Goal: Transaction & Acquisition: Purchase product/service

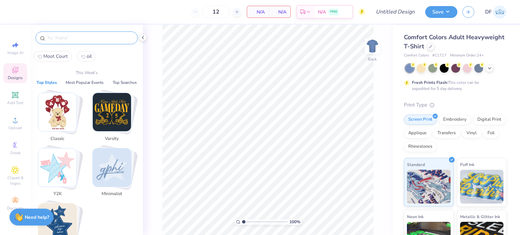
click at [95, 39] on input "text" at bounding box center [90, 38] width 87 height 7
click at [432, 45] on icon at bounding box center [430, 45] width 3 height 3
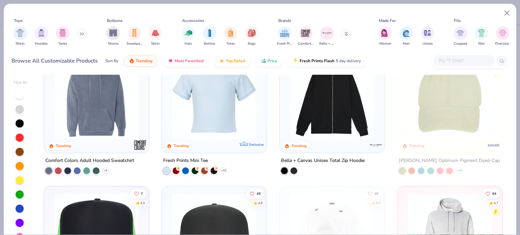
scroll to position [1128, 0]
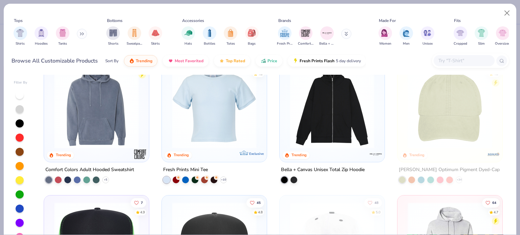
click at [344, 98] on img at bounding box center [331, 106] width 91 height 85
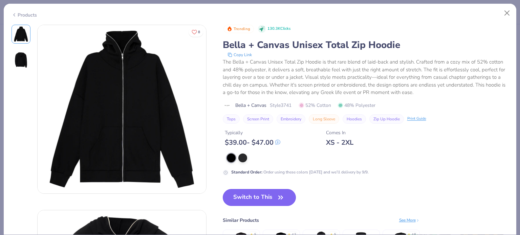
click at [271, 198] on button "Switch to This" at bounding box center [259, 197] width 73 height 17
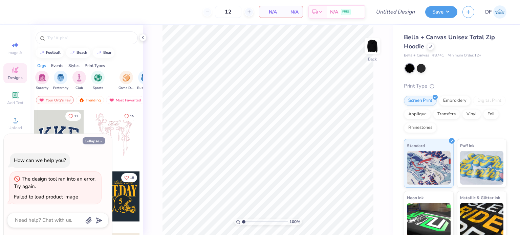
click at [101, 139] on button "Collapse" at bounding box center [94, 140] width 23 height 7
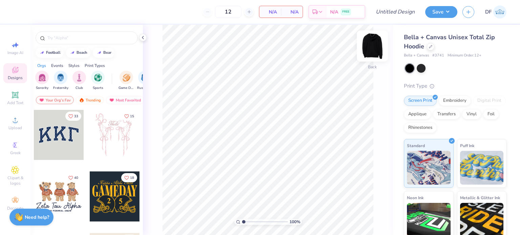
click at [376, 50] on img at bounding box center [372, 45] width 27 height 27
click at [376, 50] on img at bounding box center [372, 46] width 14 height 14
click at [17, 122] on icon at bounding box center [15, 120] width 8 height 8
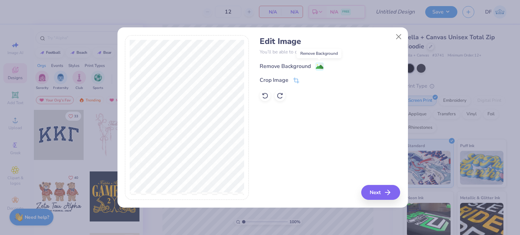
click at [320, 62] on span at bounding box center [319, 66] width 8 height 8
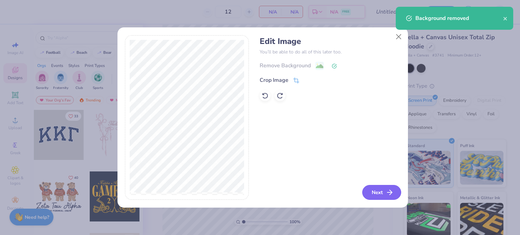
click at [387, 193] on icon "button" at bounding box center [389, 192] width 8 height 8
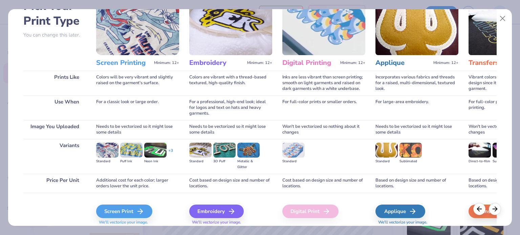
scroll to position [68, 0]
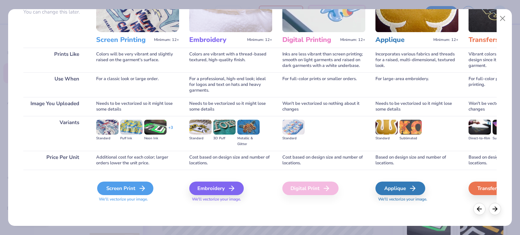
click at [122, 188] on div "Screen Print" at bounding box center [125, 189] width 56 height 14
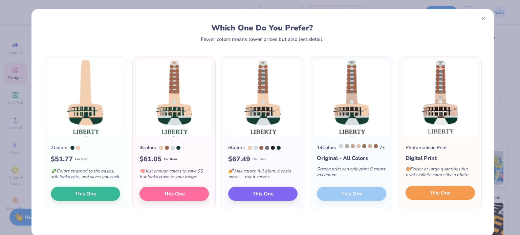
click at [429, 196] on span "This One" at bounding box center [439, 193] width 21 height 8
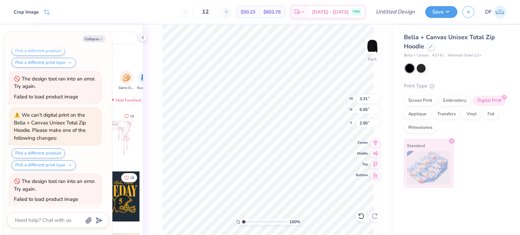
scroll to position [746, 0]
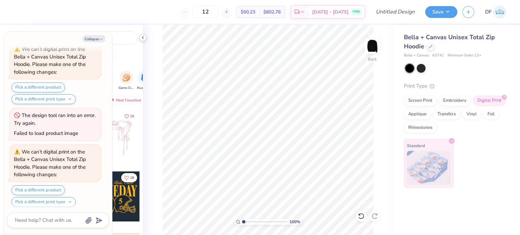
click at [143, 37] on icon at bounding box center [142, 37] width 5 height 5
type textarea "x"
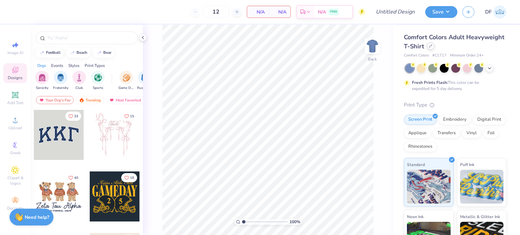
click at [434, 47] on div at bounding box center [430, 45] width 7 height 7
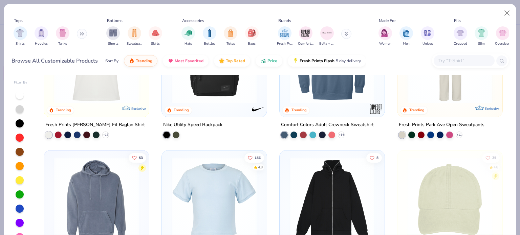
scroll to position [1083, 0]
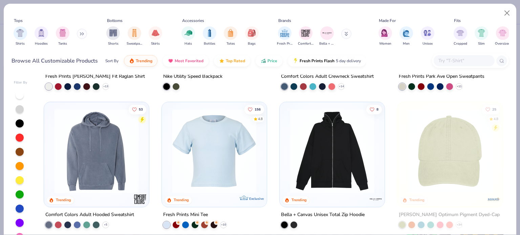
click at [324, 152] on img at bounding box center [331, 151] width 91 height 85
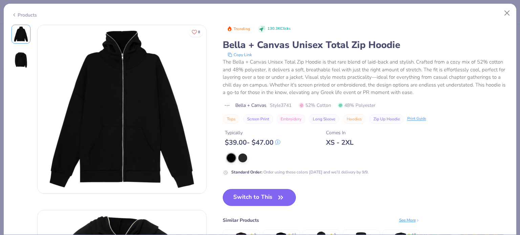
click at [270, 196] on button "Switch to This" at bounding box center [259, 197] width 73 height 17
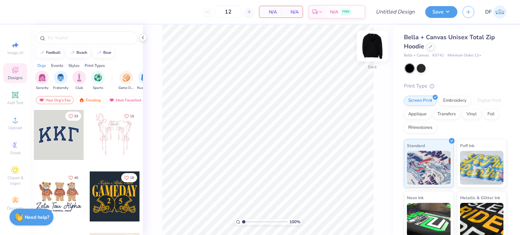
click at [374, 46] on img at bounding box center [372, 45] width 27 height 27
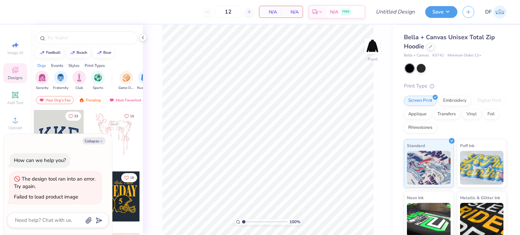
click at [374, 46] on img at bounding box center [372, 46] width 14 height 14
click at [421, 68] on div at bounding box center [420, 67] width 9 height 9
click at [404, 70] on div at bounding box center [455, 68] width 103 height 9
click at [407, 70] on div at bounding box center [409, 68] width 9 height 9
type textarea "x"
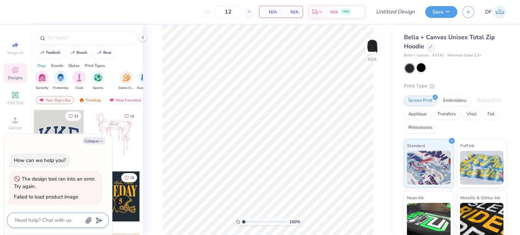
click at [73, 220] on textarea at bounding box center [48, 220] width 69 height 9
type textarea "i"
type textarea "x"
type textarea "it"
type textarea "x"
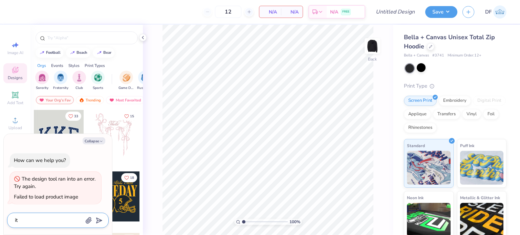
type textarea "it'"
type textarea "x"
type textarea "it's"
type textarea "x"
type textarea "it's"
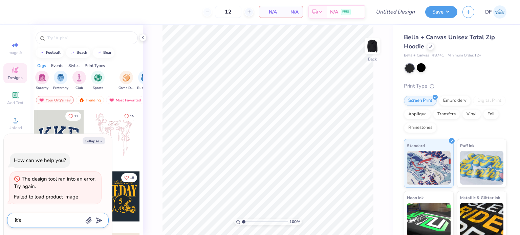
type textarea "x"
type textarea "it's n"
type textarea "x"
type textarea "it's no"
type textarea "x"
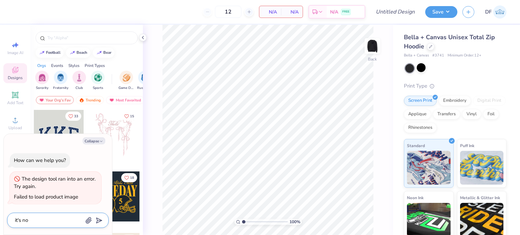
type textarea "it's not"
type textarea "x"
type textarea "it's not"
type textarea "x"
type textarea "it's not w"
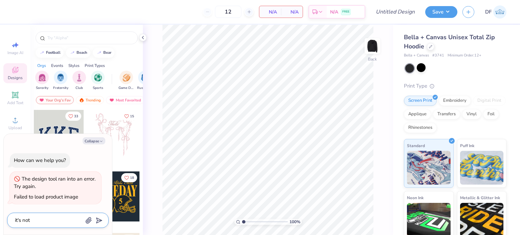
type textarea "x"
type textarea "it's not"
type textarea "x"
type textarea "it's not s"
type textarea "x"
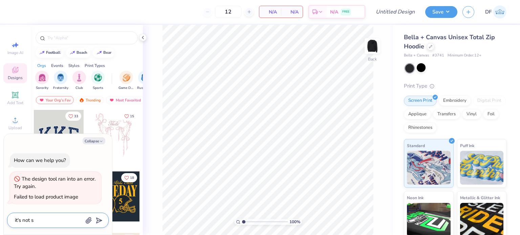
type textarea "it's not sw"
type textarea "x"
type textarea "it's not swi"
type textarea "x"
type textarea "it's not sw"
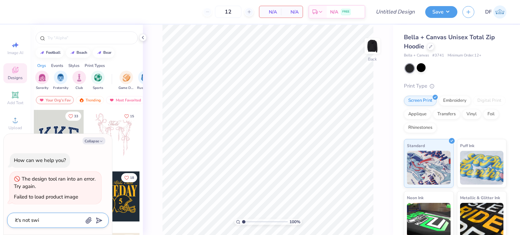
type textarea "x"
type textarea "it's not swi"
type textarea "x"
type textarea "it's not swit"
type textarea "x"
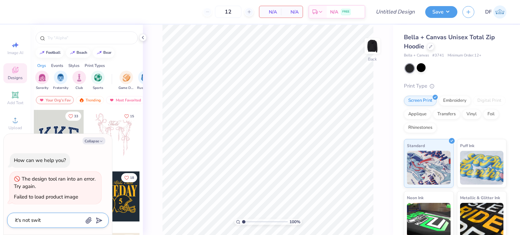
type textarea "it's not switc"
type textarea "x"
type textarea "it's not switch"
type textarea "x"
type textarea "it's not switchi"
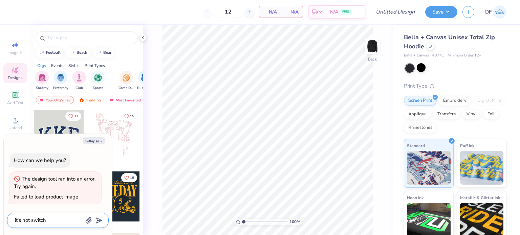
type textarea "x"
type textarea "it's not switchin"
type textarea "x"
type textarea "it's not switching"
type textarea "x"
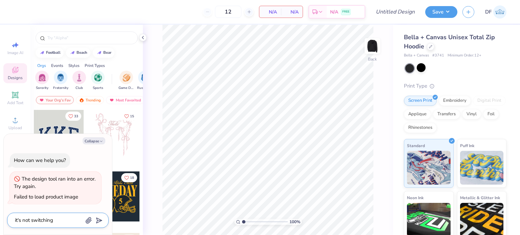
type textarea "it's not switching"
type textarea "x"
type textarea "it's not switching w"
type textarea "x"
type textarea "it's not switching wh"
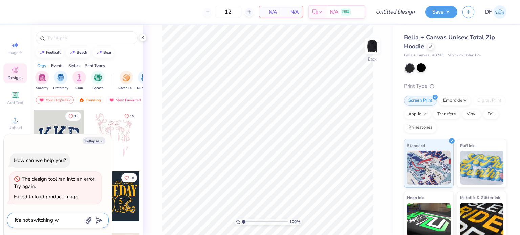
type textarea "x"
type textarea "it's not switching whe"
type textarea "x"
type textarea "it's not switching when"
type textarea "x"
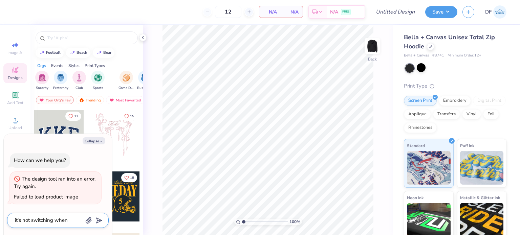
type textarea "it's not switching when"
type textarea "x"
type textarea "it's not switching when i"
type textarea "x"
type textarea "it's not switching when i"
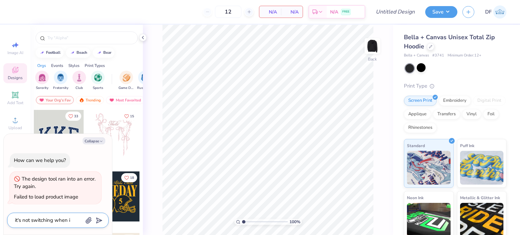
type textarea "x"
type textarea "it's not switching when i c"
type textarea "x"
type textarea "it's not switching when i ch"
type textarea "x"
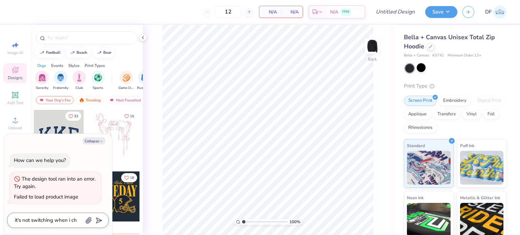
type textarea "it's not switching when i cha"
type textarea "x"
type textarea "it's not switching when i chan"
type textarea "x"
type textarea "it's not switching when i chang"
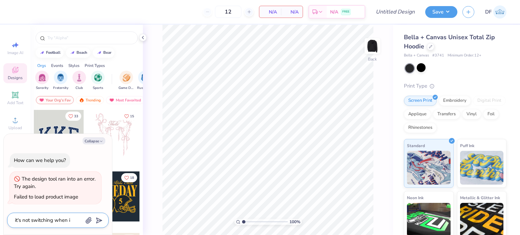
type textarea "x"
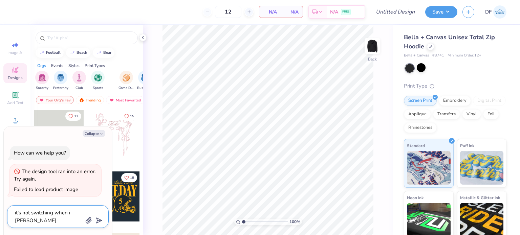
type textarea "it's not switching when i change"
type textarea "x"
type textarea "it's not switching when i changed"
type textarea "x"
type textarea "it's not switching when i changed"
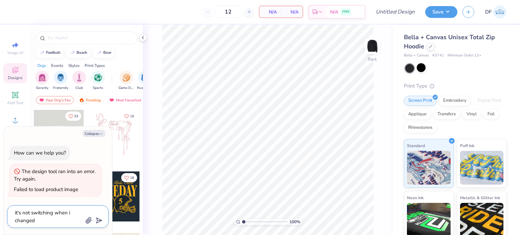
type textarea "x"
type textarea "it's not switching when i changed p"
type textarea "x"
type textarea "it's not switching when i changed pr"
type textarea "x"
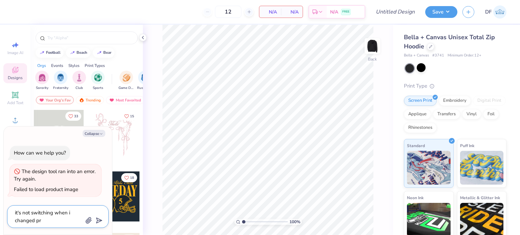
type textarea "it's not switching when i changed pro"
type textarea "x"
type textarea "it's not switching when i changed prod"
type textarea "x"
type textarea "it's not switching when i changed produ"
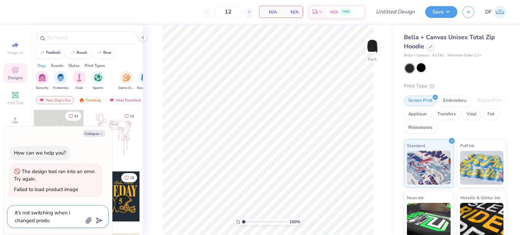
type textarea "x"
type textarea "it's not switching when i changed produc"
type textarea "x"
type textarea "it's not switching when i changed producs"
type textarea "x"
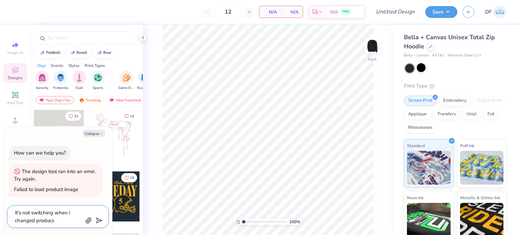
type textarea "it's not switching when i changed produc"
type textarea "x"
type textarea "it's not switching when i changed product"
type textarea "x"
type textarea "it's not switching when i changed products"
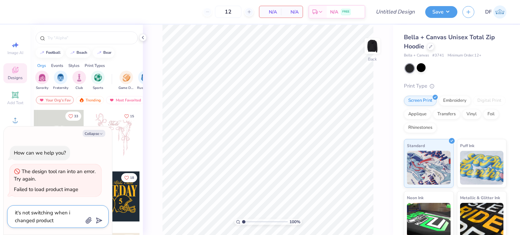
type textarea "x"
type textarea "it's not switching when i changed products"
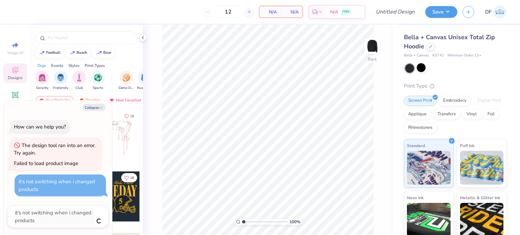
type textarea "x"
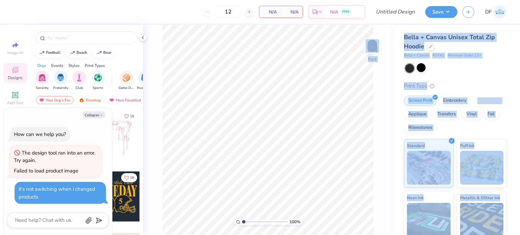
drag, startPoint x: 55, startPoint y: 115, endPoint x: 144, endPoint y: 130, distance: 90.2
click at [144, 130] on body "12 N/A Per Item N/A Total Est. Delivery N/A FREE Design Title Save DF Image AI …" at bounding box center [260, 117] width 520 height 235
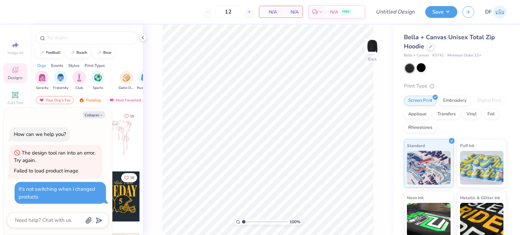
click at [98, 135] on div "How can we help you? The design tool ran into an error. Try again. Failed to lo…" at bounding box center [57, 166] width 101 height 88
click at [286, 13] on span "N/A" at bounding box center [292, 11] width 14 height 7
click at [104, 112] on button "Collapse" at bounding box center [94, 114] width 23 height 7
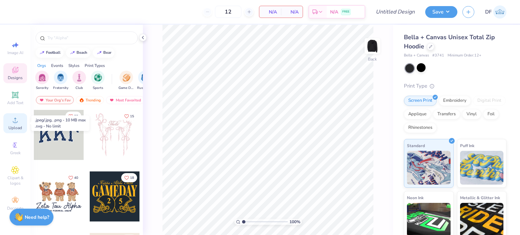
click at [15, 120] on icon at bounding box center [15, 120] width 8 height 8
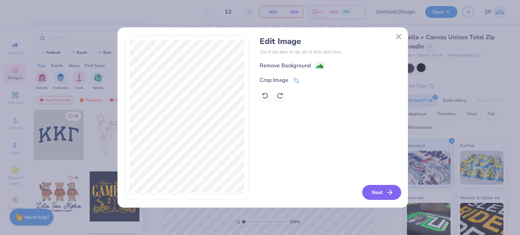
click at [378, 197] on button "Next" at bounding box center [381, 192] width 39 height 15
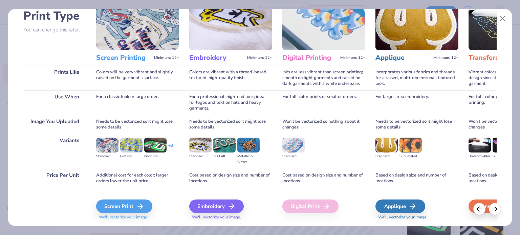
scroll to position [68, 0]
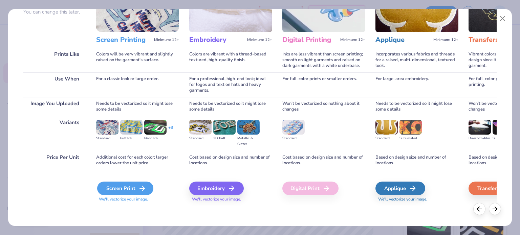
click at [132, 195] on div "Screen Print" at bounding box center [125, 189] width 56 height 14
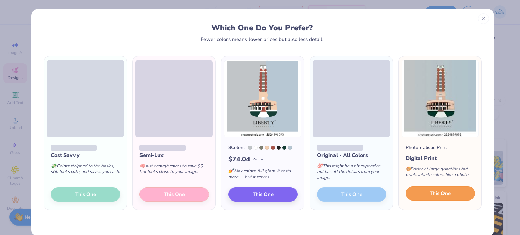
click at [429, 196] on span "This One" at bounding box center [439, 194] width 21 height 8
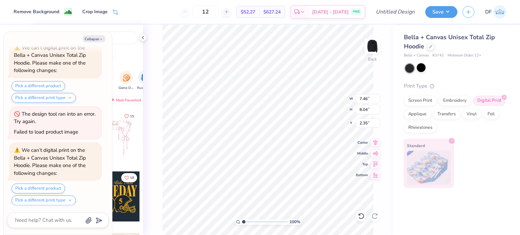
scroll to position [297, 0]
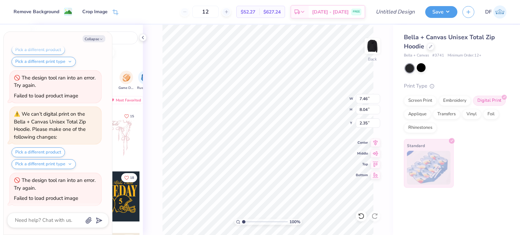
type textarea "x"
type input "3.00"
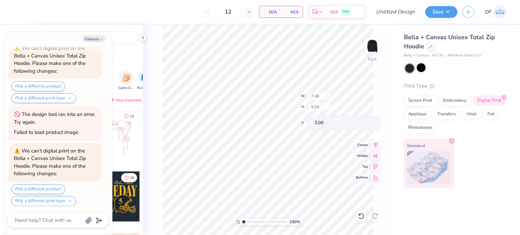
scroll to position [465, 0]
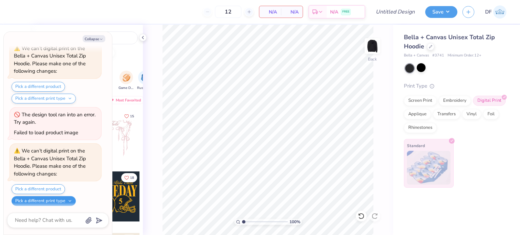
click at [65, 197] on button "Pick a different print type" at bounding box center [44, 201] width 64 height 10
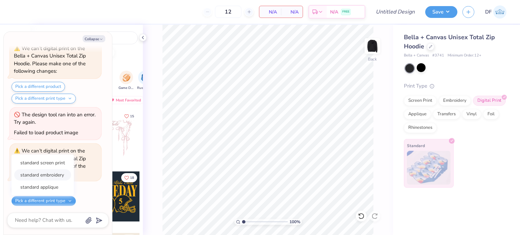
click at [58, 173] on button "standard embroidery" at bounding box center [42, 174] width 57 height 11
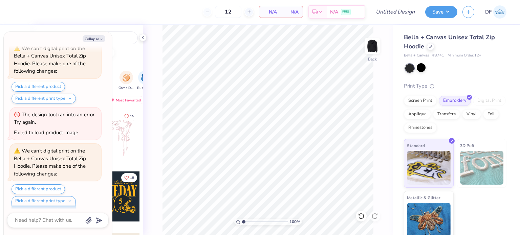
scroll to position [511, 0]
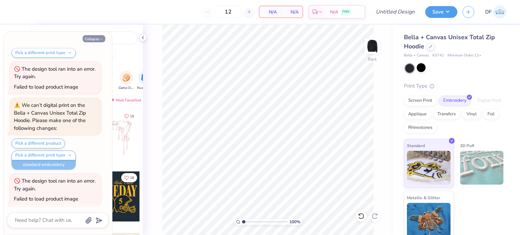
click at [97, 39] on button "Collapse" at bounding box center [94, 38] width 23 height 7
type textarea "x"
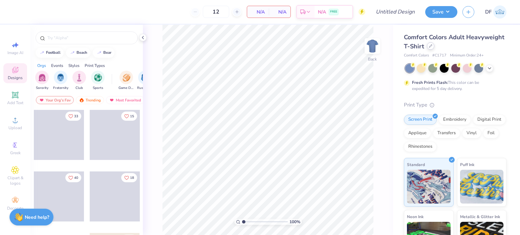
click at [432, 46] on icon at bounding box center [430, 45] width 3 height 3
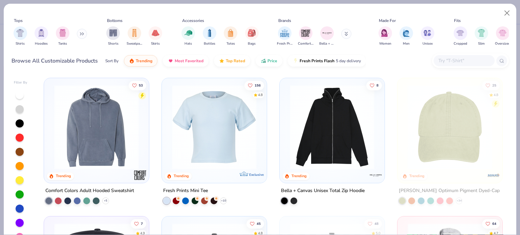
scroll to position [1128, 0]
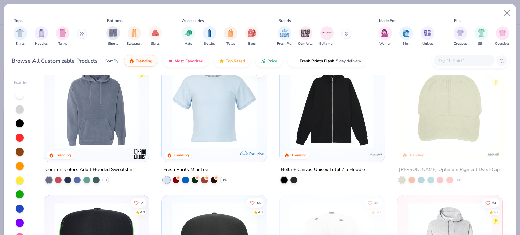
click at [324, 117] on img at bounding box center [331, 106] width 91 height 85
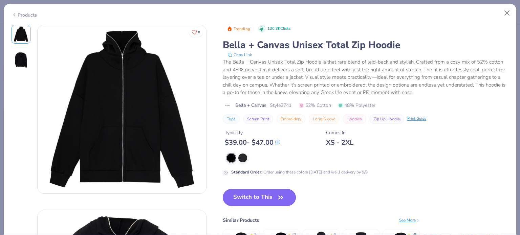
click at [255, 192] on button "Switch to This" at bounding box center [259, 197] width 73 height 17
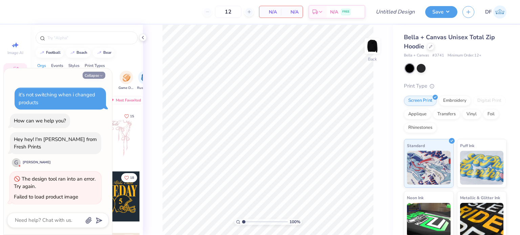
click at [99, 75] on icon "button" at bounding box center [101, 76] width 4 height 4
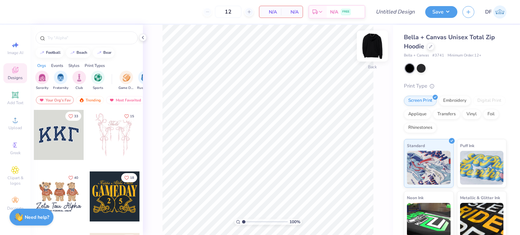
click at [368, 50] on img at bounding box center [372, 45] width 27 height 27
click at [431, 45] on icon at bounding box center [430, 46] width 3 height 3
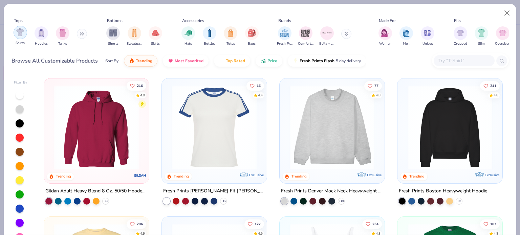
click at [14, 33] on div "filter for Shirts" at bounding box center [21, 33] width 14 height 14
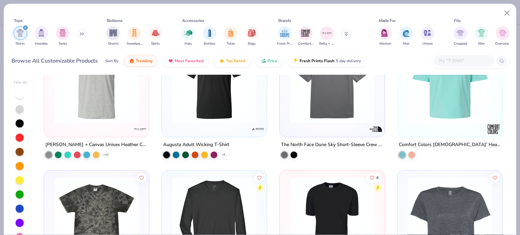
scroll to position [1353, 0]
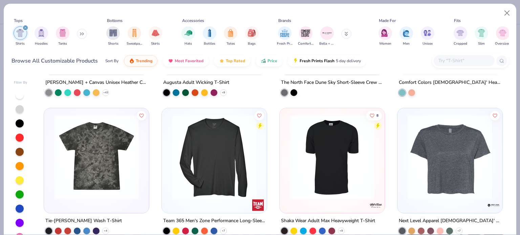
click at [115, 161] on img at bounding box center [96, 157] width 91 height 85
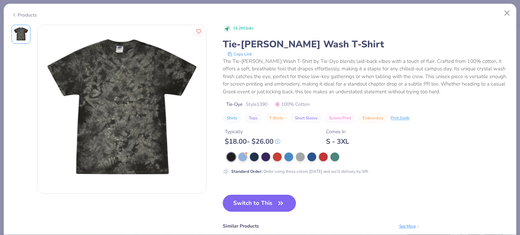
click at [284, 200] on icon "button" at bounding box center [280, 203] width 9 height 9
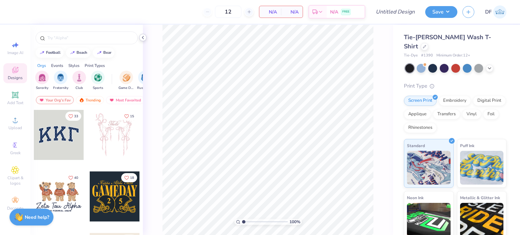
click at [143, 39] on polyline at bounding box center [142, 37] width 1 height 3
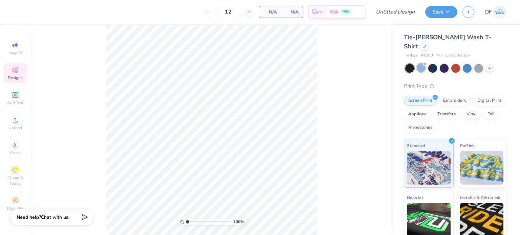
click at [421, 63] on div at bounding box center [420, 67] width 9 height 9
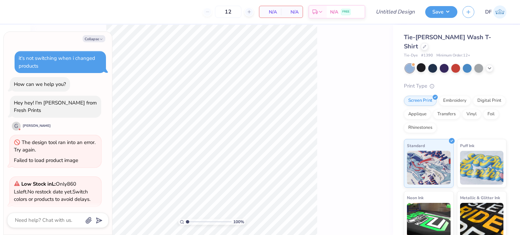
scroll to position [175, 0]
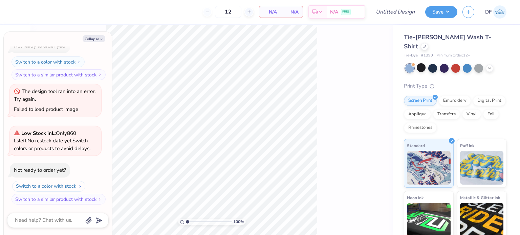
click at [75, 186] on button "Switch to a color with stock" at bounding box center [48, 186] width 73 height 11
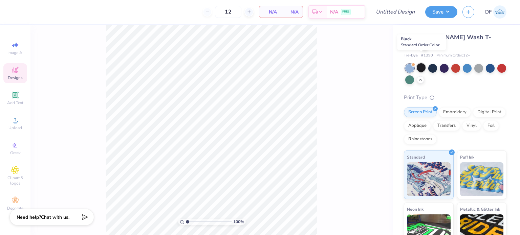
click at [417, 63] on div at bounding box center [420, 67] width 9 height 9
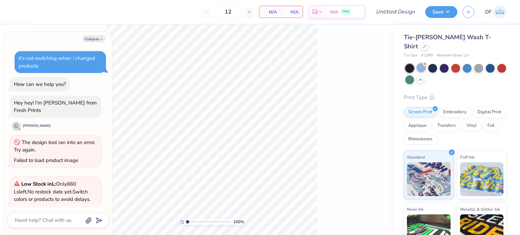
scroll to position [212, 0]
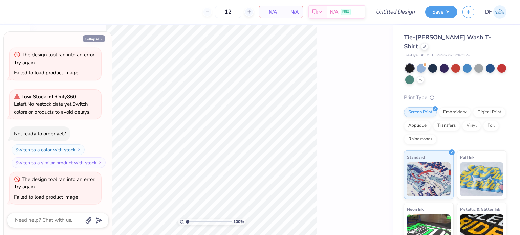
click at [104, 39] on button "Collapse" at bounding box center [94, 38] width 23 height 7
type textarea "x"
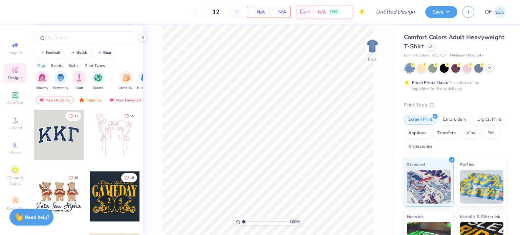
click at [491, 67] on polyline at bounding box center [489, 67] width 3 height 1
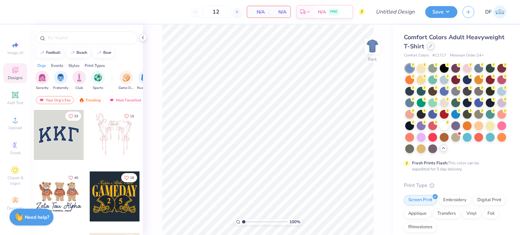
click at [434, 45] on div at bounding box center [430, 45] width 7 height 7
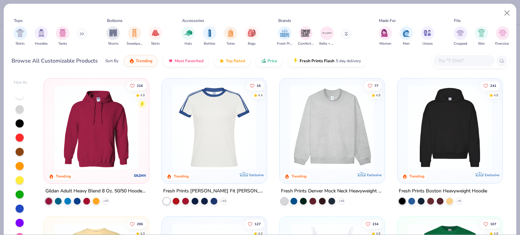
click at [118, 141] on img at bounding box center [96, 127] width 91 height 85
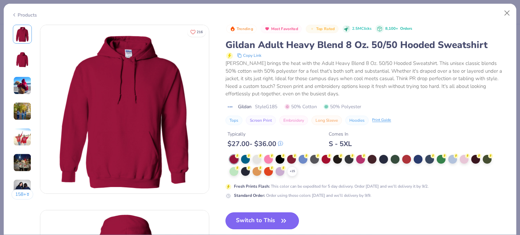
click at [269, 216] on button "Switch to This" at bounding box center [261, 220] width 73 height 17
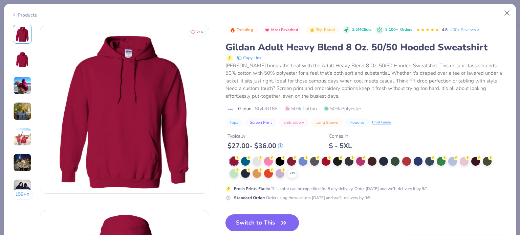
click at [270, 222] on button "Switch to This" at bounding box center [261, 222] width 73 height 17
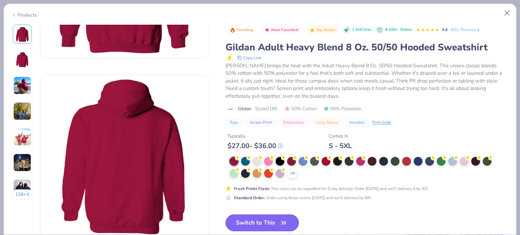
scroll to position [271, 0]
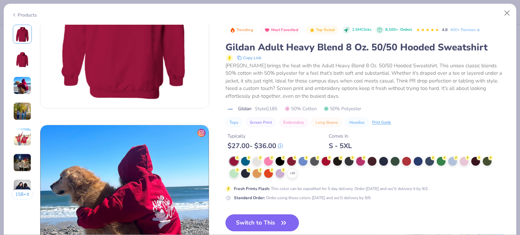
click at [273, 219] on button "Switch to This" at bounding box center [261, 222] width 73 height 17
click at [508, 12] on button "Close" at bounding box center [506, 13] width 13 height 13
click at [503, 10] on button "Close" at bounding box center [506, 13] width 13 height 13
click at [351, 211] on div "Trending Most Favorited Top Rated 2.5M Clicks 8,100+ Orders 4.8 400+ Reviews Gi…" at bounding box center [366, 165] width 283 height 281
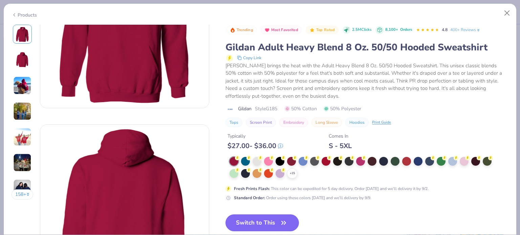
scroll to position [0, 0]
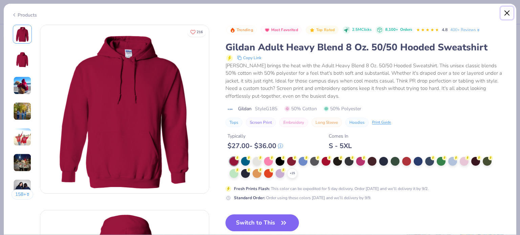
click at [505, 10] on button "Close" at bounding box center [506, 13] width 13 height 13
click at [14, 13] on icon at bounding box center [14, 15] width 5 height 8
type textarea "x"
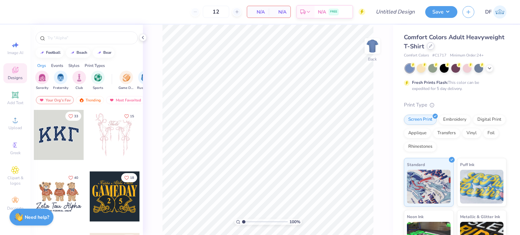
click at [432, 47] on icon at bounding box center [430, 45] width 3 height 3
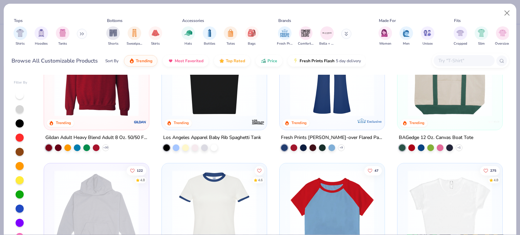
scroll to position [677, 0]
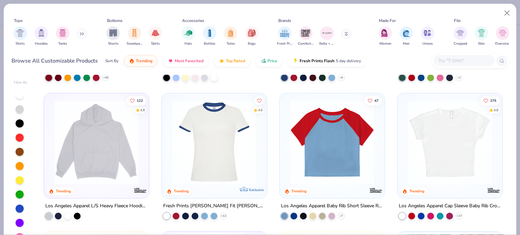
click at [423, 125] on img at bounding box center [449, 142] width 91 height 85
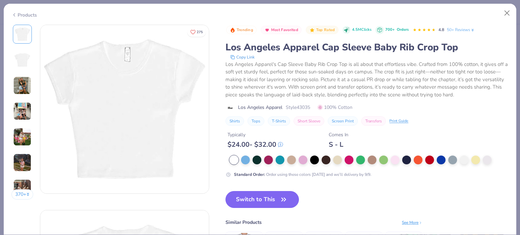
click at [13, 14] on icon at bounding box center [14, 15] width 5 height 8
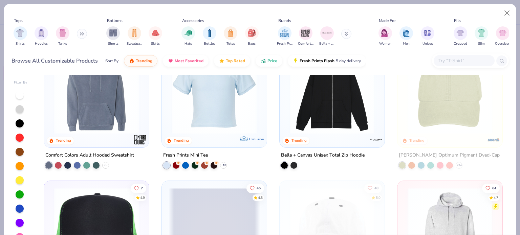
scroll to position [1128, 0]
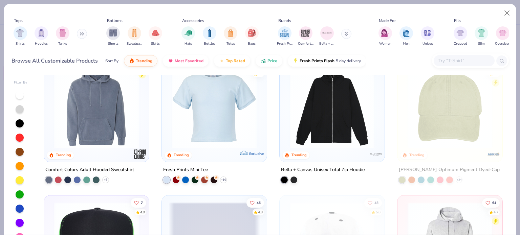
click at [314, 118] on img at bounding box center [331, 106] width 91 height 85
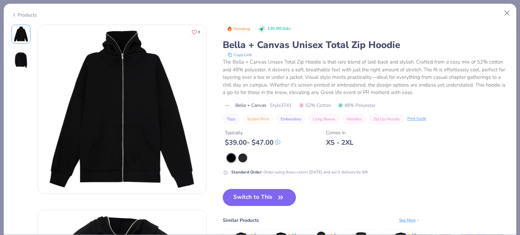
drag, startPoint x: 275, startPoint y: 200, endPoint x: 276, endPoint y: 197, distance: 3.5
click at [274, 200] on button "Switch to This" at bounding box center [259, 197] width 73 height 17
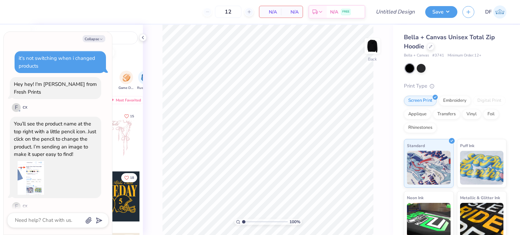
scroll to position [62, 0]
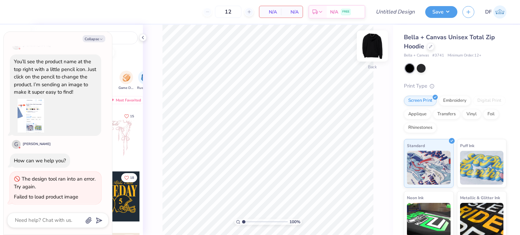
click at [364, 48] on img at bounding box center [372, 45] width 27 height 27
click at [365, 48] on img at bounding box center [372, 46] width 14 height 14
click at [364, 48] on div at bounding box center [372, 46] width 16 height 16
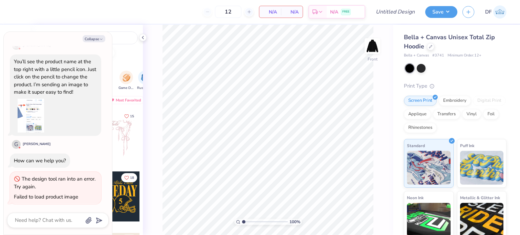
click at [364, 48] on div at bounding box center [372, 46] width 16 height 16
click at [365, 48] on div at bounding box center [372, 46] width 16 height 16
click at [365, 48] on img at bounding box center [372, 46] width 14 height 14
click at [144, 33] on div "100 % Front" at bounding box center [268, 130] width 250 height 210
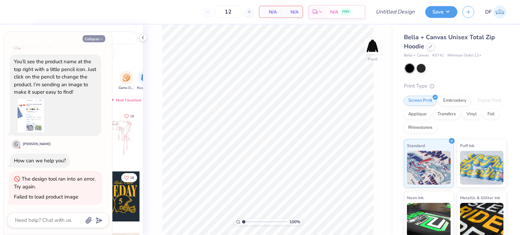
click at [99, 38] on icon "button" at bounding box center [101, 39] width 4 height 4
type textarea "x"
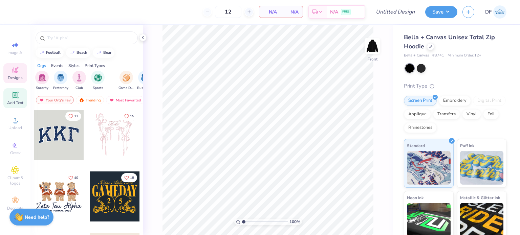
click at [18, 104] on span "Add Text" at bounding box center [15, 102] width 16 height 5
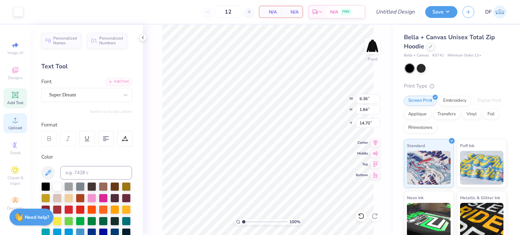
click at [14, 117] on icon at bounding box center [15, 120] width 8 height 8
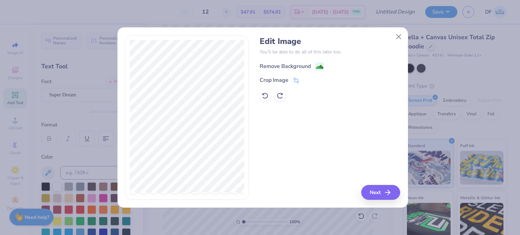
click at [320, 63] on rect at bounding box center [319, 67] width 8 height 8
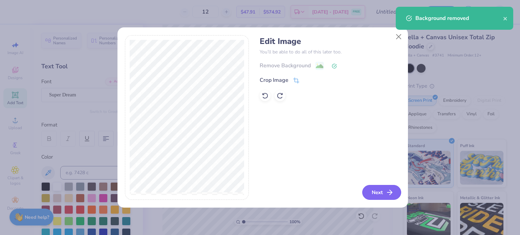
click at [381, 195] on button "Next" at bounding box center [381, 192] width 39 height 15
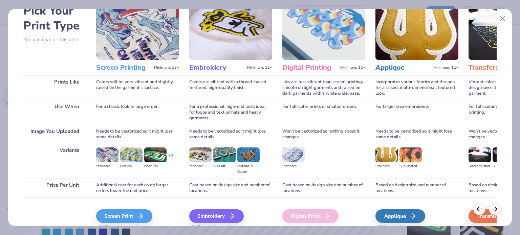
scroll to position [68, 0]
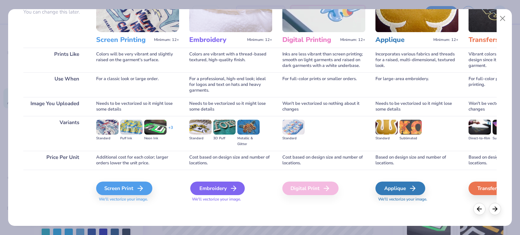
click at [222, 190] on div "Embroidery" at bounding box center [217, 189] width 54 height 14
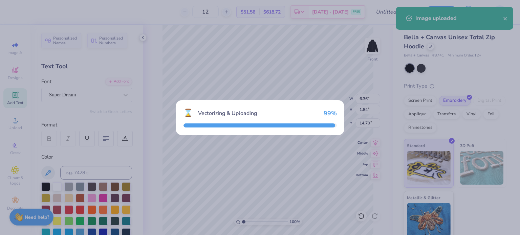
type input "3.06"
type input "6.52"
type input "12.37"
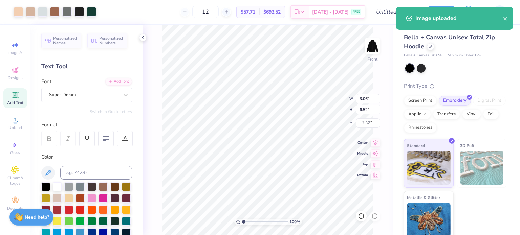
type input "6.36"
type input "1.84"
type input "14.70"
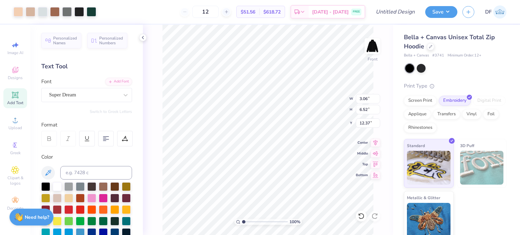
type input "8.28"
type input "5.59"
type input "11.90"
type input "6.28"
click at [375, 44] on img at bounding box center [372, 45] width 27 height 27
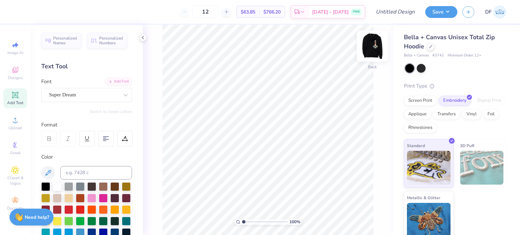
click at [374, 36] on img at bounding box center [372, 45] width 27 height 27
click at [371, 50] on img at bounding box center [372, 45] width 27 height 27
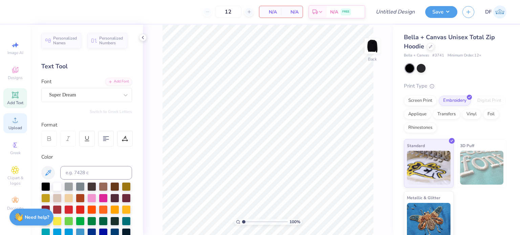
click at [15, 125] on div "Upload" at bounding box center [15, 123] width 24 height 20
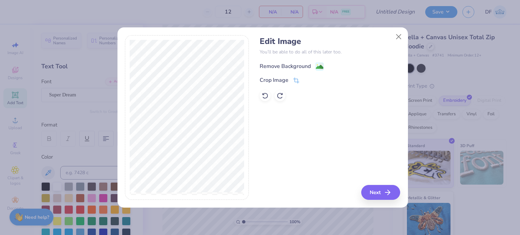
click at [321, 67] on image at bounding box center [319, 66] width 7 height 7
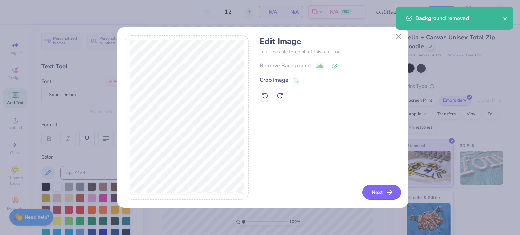
click at [382, 193] on button "Next" at bounding box center [381, 192] width 39 height 15
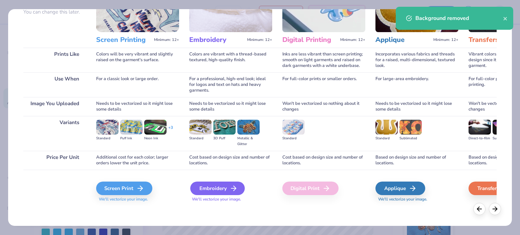
click at [224, 183] on div "Embroidery" at bounding box center [217, 189] width 54 height 14
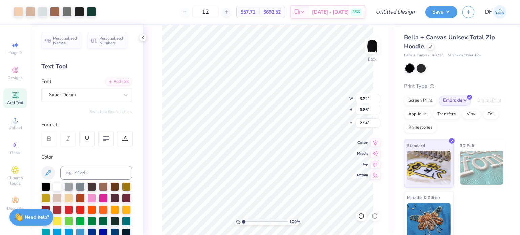
type input "3.00"
type input "4.16"
type input "8.86"
click at [372, 47] on img at bounding box center [372, 45] width 27 height 27
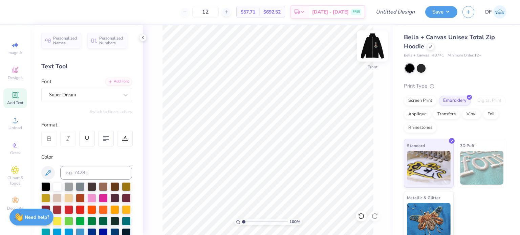
click at [375, 49] on img at bounding box center [372, 45] width 27 height 27
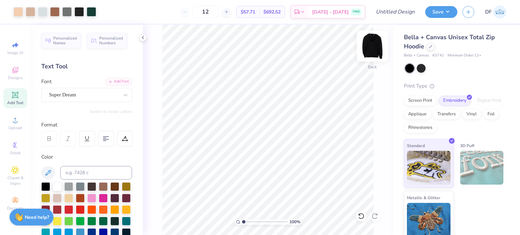
click at [370, 44] on img at bounding box center [372, 45] width 27 height 27
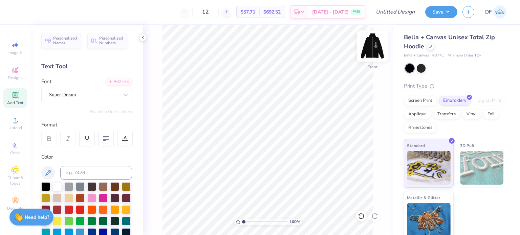
click at [378, 48] on img at bounding box center [372, 45] width 27 height 27
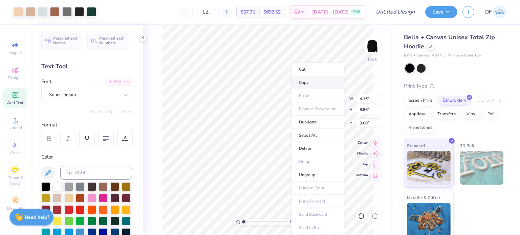
click at [306, 84] on li "Copy" at bounding box center [317, 82] width 53 height 13
click at [306, 83] on li "Copy" at bounding box center [321, 82] width 53 height 13
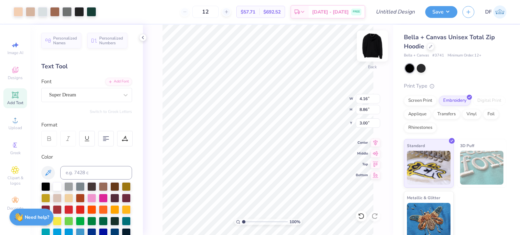
click at [373, 45] on img at bounding box center [372, 45] width 27 height 27
type input "6.00"
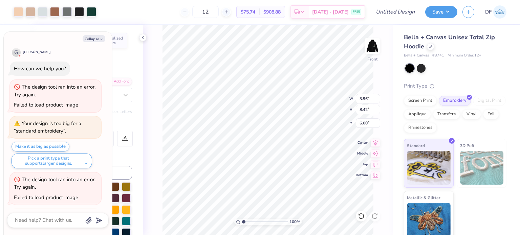
scroll to position [246, 0]
type textarea "x"
type input "5.57"
type input "11.85"
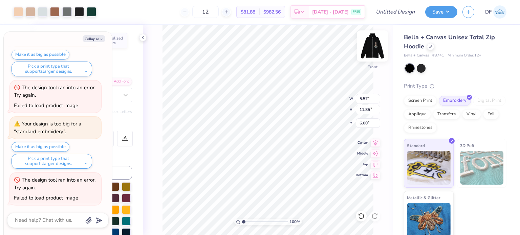
click at [376, 47] on img at bounding box center [372, 45] width 27 height 27
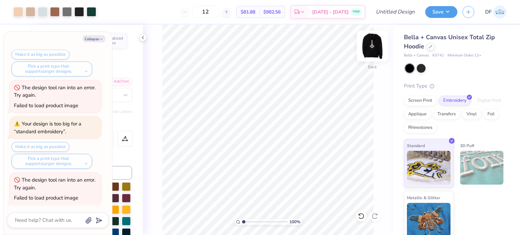
click at [371, 48] on img at bounding box center [372, 45] width 27 height 27
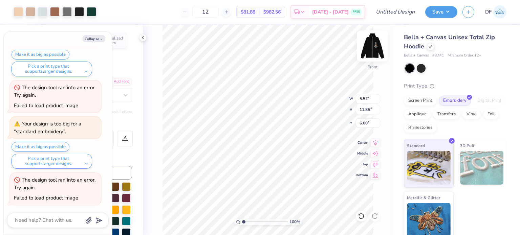
click at [373, 49] on img at bounding box center [372, 45] width 27 height 27
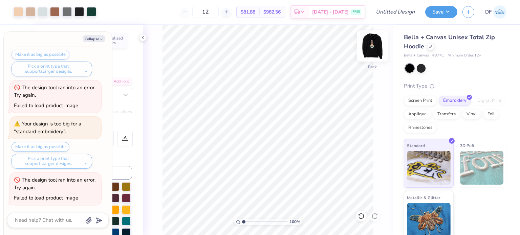
click at [371, 50] on img at bounding box center [372, 45] width 27 height 27
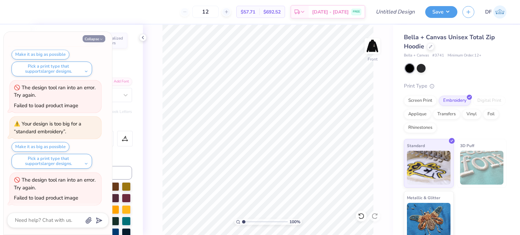
click at [100, 39] on polyline "button" at bounding box center [101, 39] width 2 height 1
type textarea "x"
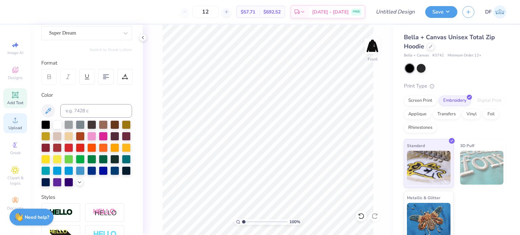
scroll to position [135, 0]
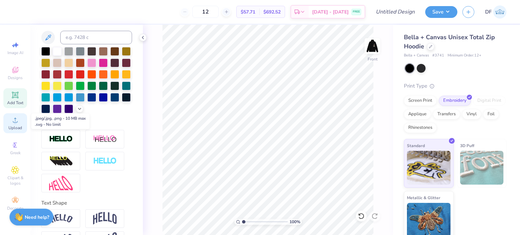
click at [12, 118] on icon at bounding box center [15, 120] width 8 height 8
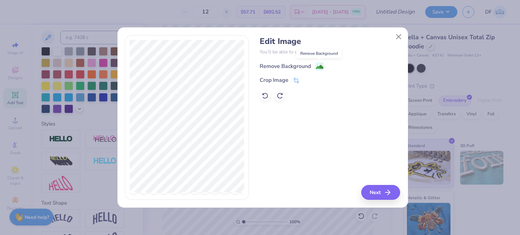
click at [317, 63] on image at bounding box center [319, 66] width 7 height 7
click at [297, 81] on icon at bounding box center [296, 81] width 6 height 6
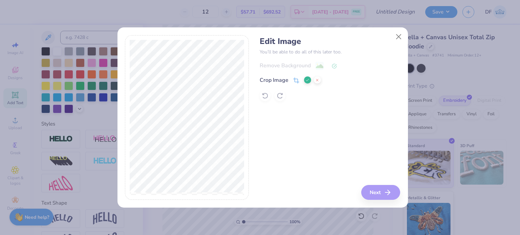
click at [384, 193] on div "Edit Image You’ll be able to do all of this later too. Remove Background Crop I…" at bounding box center [329, 117] width 140 height 165
click at [372, 194] on div "Edit Image You’ll be able to do all of this later too. Remove Background Crop I…" at bounding box center [329, 117] width 140 height 165
click at [304, 82] on button at bounding box center [307, 79] width 7 height 7
click at [374, 191] on button "Next" at bounding box center [381, 192] width 39 height 15
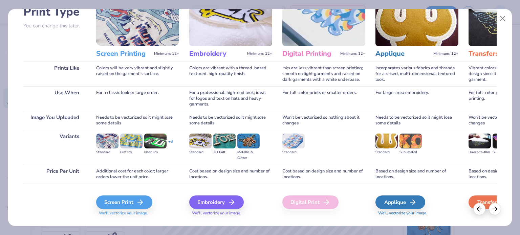
scroll to position [68, 0]
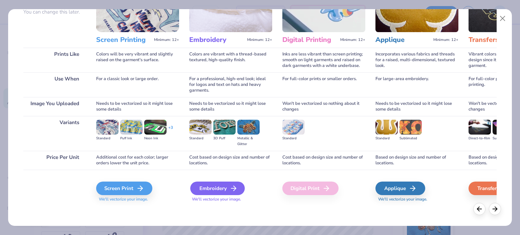
click at [225, 187] on div "Embroidery" at bounding box center [217, 189] width 54 height 14
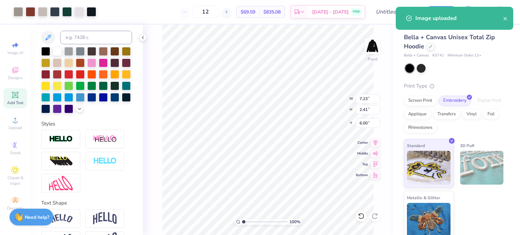
type input "6.00"
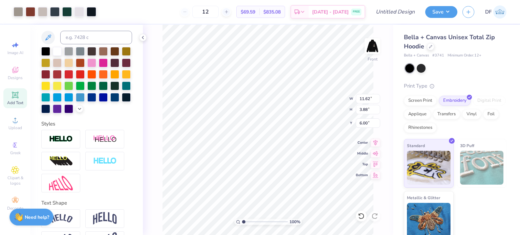
type input "11.62"
type input "3.88"
click at [371, 46] on img at bounding box center [372, 45] width 27 height 27
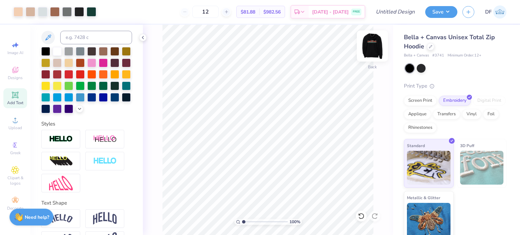
click at [372, 50] on img at bounding box center [372, 45] width 27 height 27
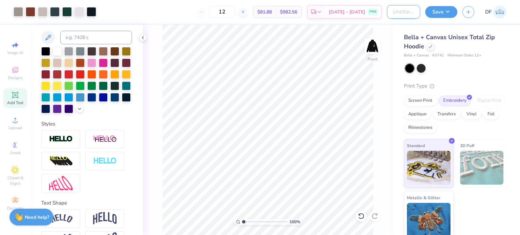
click at [402, 12] on input "Design Title" at bounding box center [403, 12] width 33 height 14
type input "LU Black Zip-up Jacket"
click at [439, 12] on button "Save" at bounding box center [441, 11] width 32 height 12
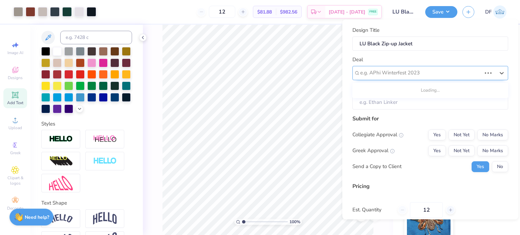
click at [421, 73] on div at bounding box center [420, 72] width 121 height 9
click at [483, 74] on div at bounding box center [427, 72] width 135 height 9
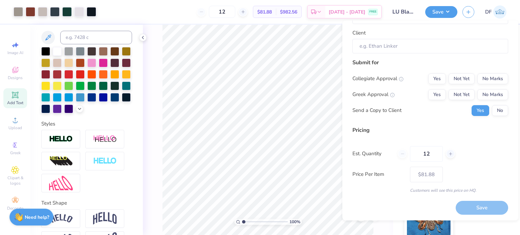
scroll to position [58, 0]
click at [468, 202] on div "Save" at bounding box center [481, 208] width 52 height 14
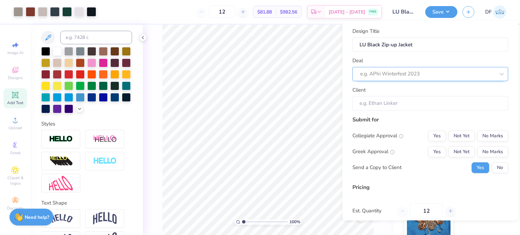
click at [464, 68] on div "e.g. APhi Winterfest 2023" at bounding box center [430, 74] width 156 height 14
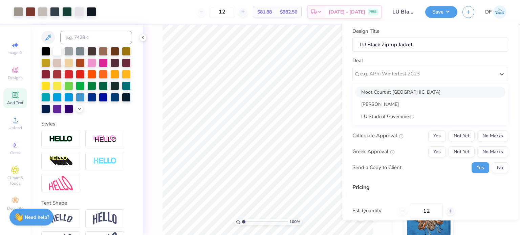
click at [426, 84] on div "Moot Court at [PERSON_NAME] [PERSON_NAME] Student Government" at bounding box center [430, 104] width 156 height 41
click at [425, 88] on div "Moot Court at [GEOGRAPHIC_DATA]" at bounding box center [430, 91] width 150 height 11
type input "[PERSON_NAME]"
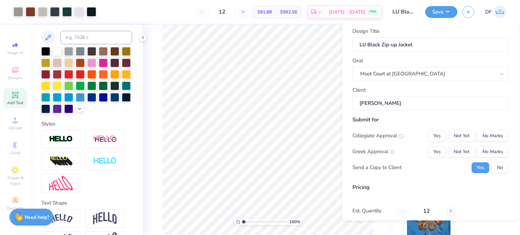
click at [408, 105] on input "[PERSON_NAME]" at bounding box center [430, 103] width 156 height 15
click at [498, 168] on button "No" at bounding box center [500, 167] width 16 height 11
click at [493, 152] on button "No Marks" at bounding box center [492, 151] width 31 height 11
click at [459, 136] on button "Not Yet" at bounding box center [461, 135] width 26 height 11
type input "$81.88"
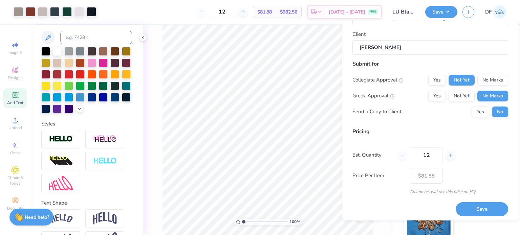
scroll to position [58, 0]
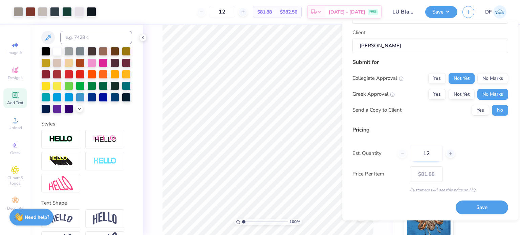
drag, startPoint x: 436, startPoint y: 154, endPoint x: 422, endPoint y: 157, distance: 14.2
click at [422, 157] on input "12" at bounding box center [426, 153] width 33 height 16
type input "100"
type input "$67.67"
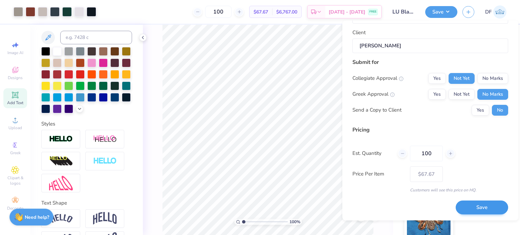
type input "100"
click at [470, 208] on button "Save" at bounding box center [481, 208] width 52 height 14
type input "$67.67"
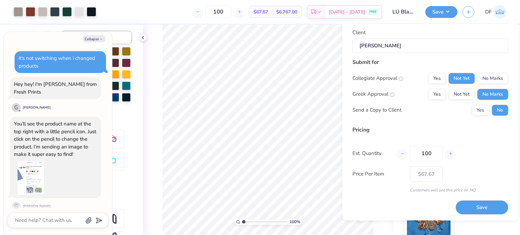
scroll to position [273, 0]
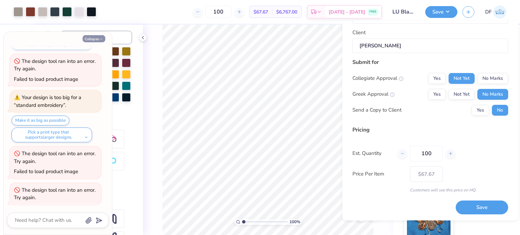
click at [96, 38] on button "Collapse" at bounding box center [94, 38] width 23 height 7
type textarea "x"
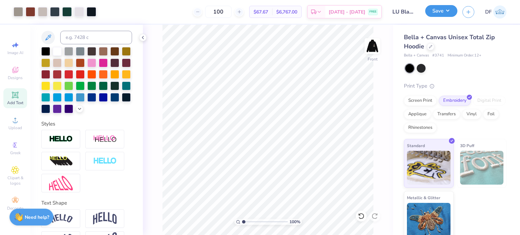
click at [435, 11] on button "Save" at bounding box center [441, 11] width 32 height 12
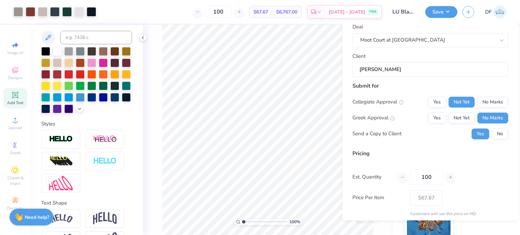
scroll to position [58, 0]
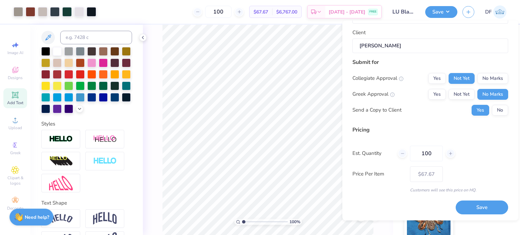
click at [466, 205] on button "Save" at bounding box center [481, 208] width 52 height 14
type input "$67.67"
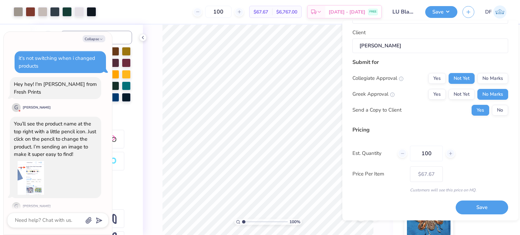
scroll to position [299, 0]
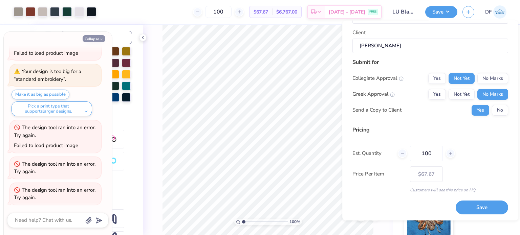
click at [91, 36] on button "Collapse" at bounding box center [94, 38] width 23 height 7
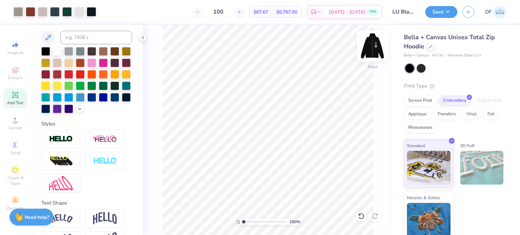
click at [371, 46] on img at bounding box center [372, 45] width 27 height 27
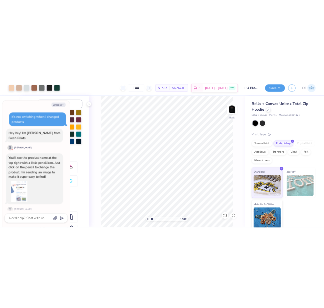
scroll to position [335, 0]
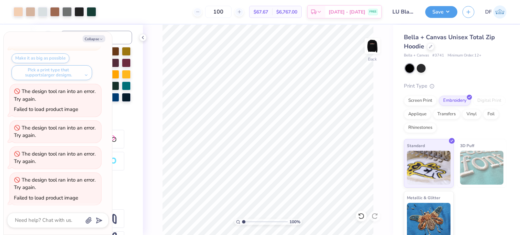
click at [370, 47] on img at bounding box center [372, 46] width 14 height 14
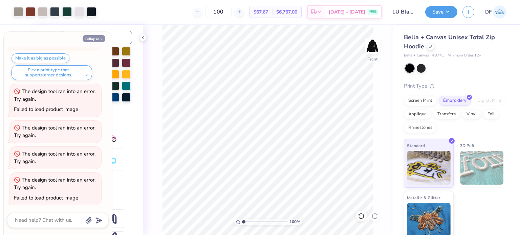
click at [100, 39] on polyline "button" at bounding box center [101, 39] width 2 height 1
type textarea "x"
